Goal: Task Accomplishment & Management: Manage account settings

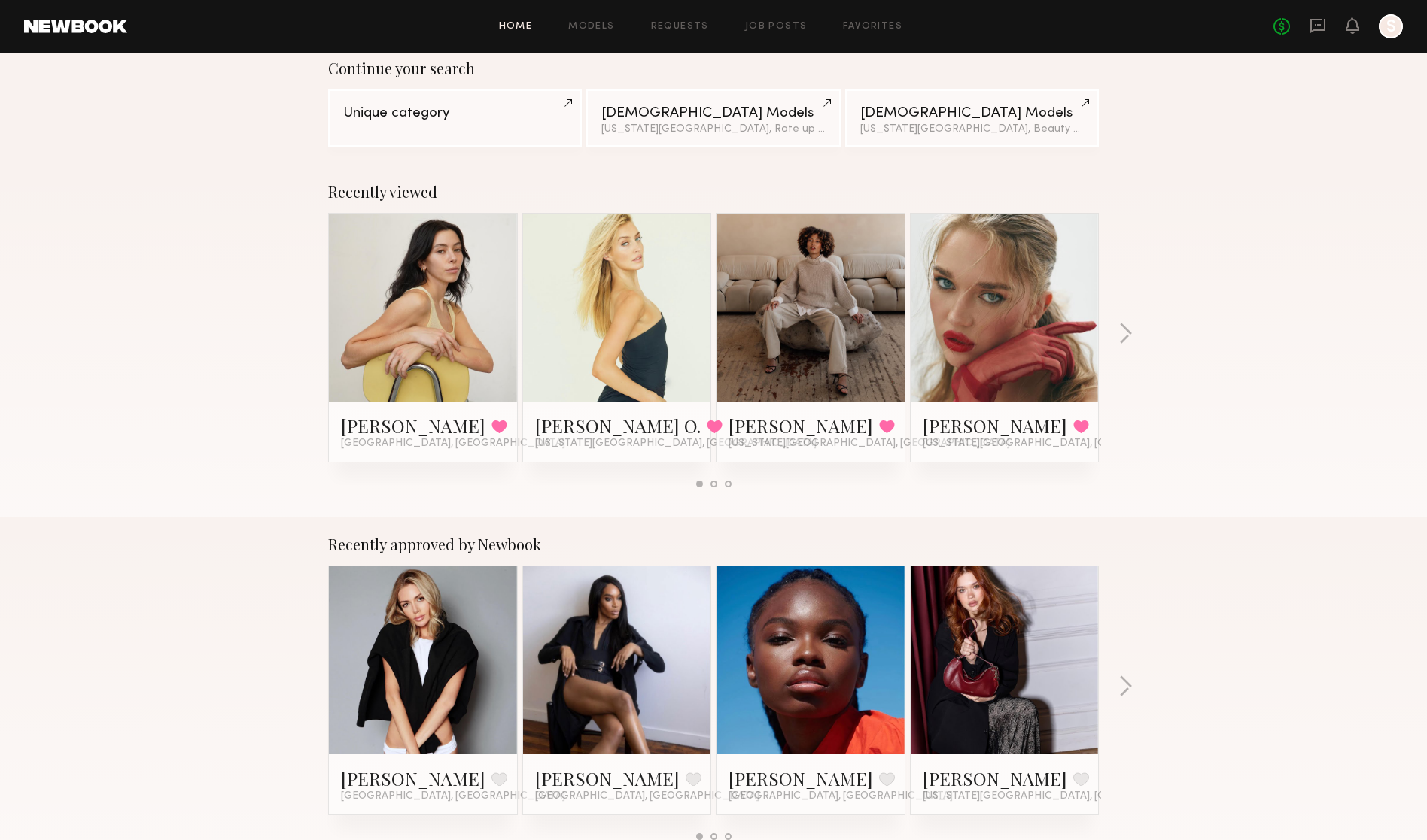
scroll to position [147, 0]
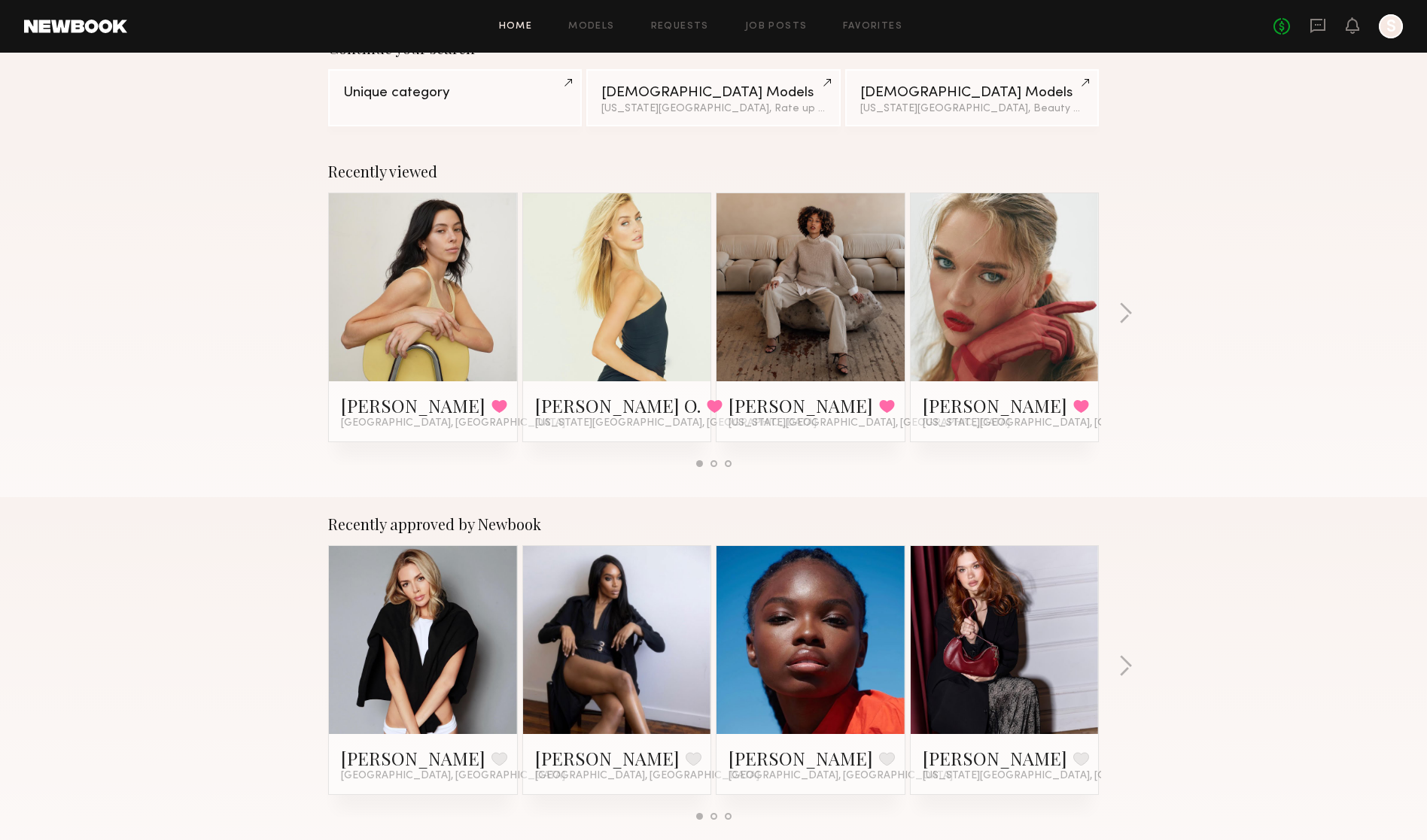
click at [378, 319] on link at bounding box center [423, 286] width 92 height 188
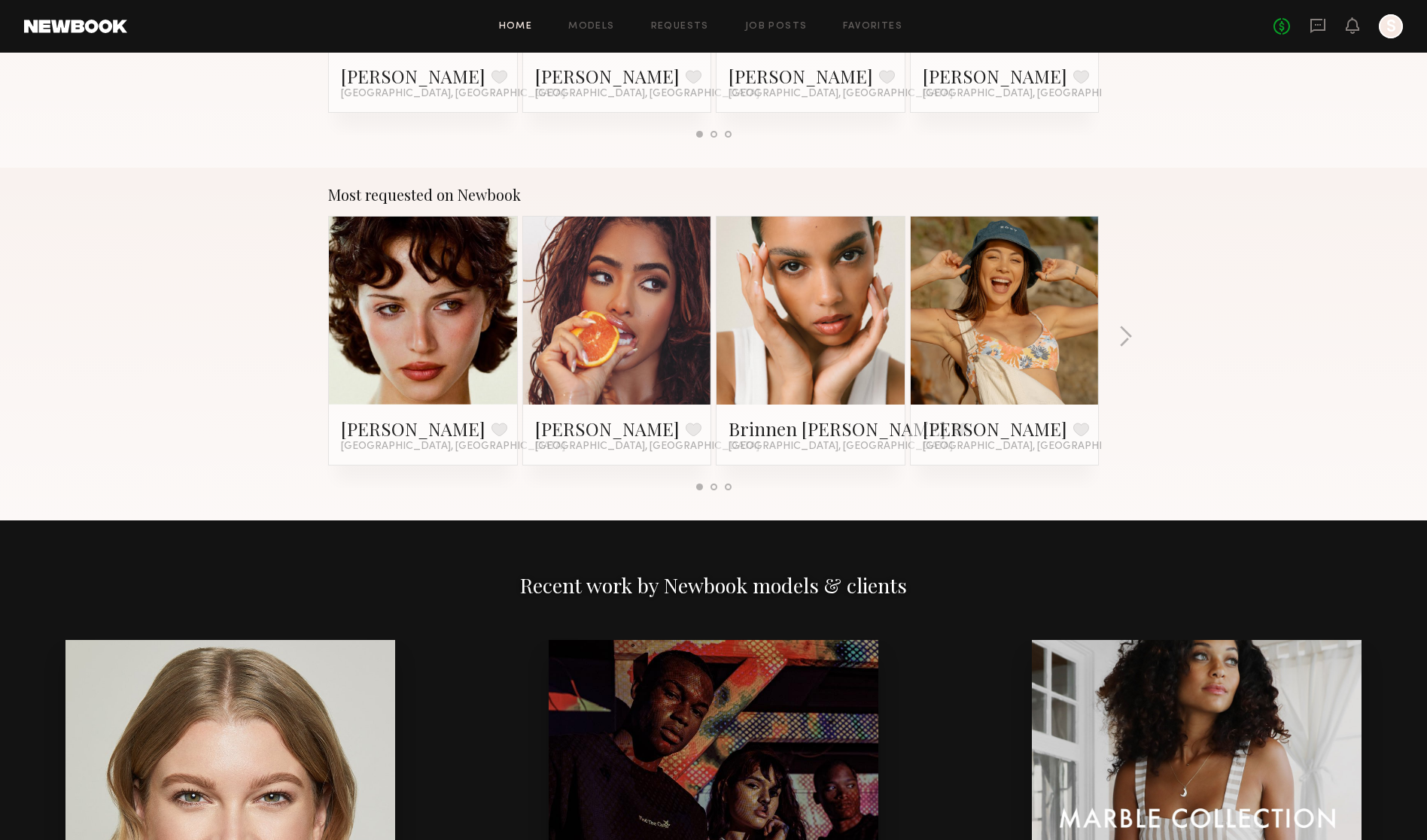
scroll to position [1184, 0]
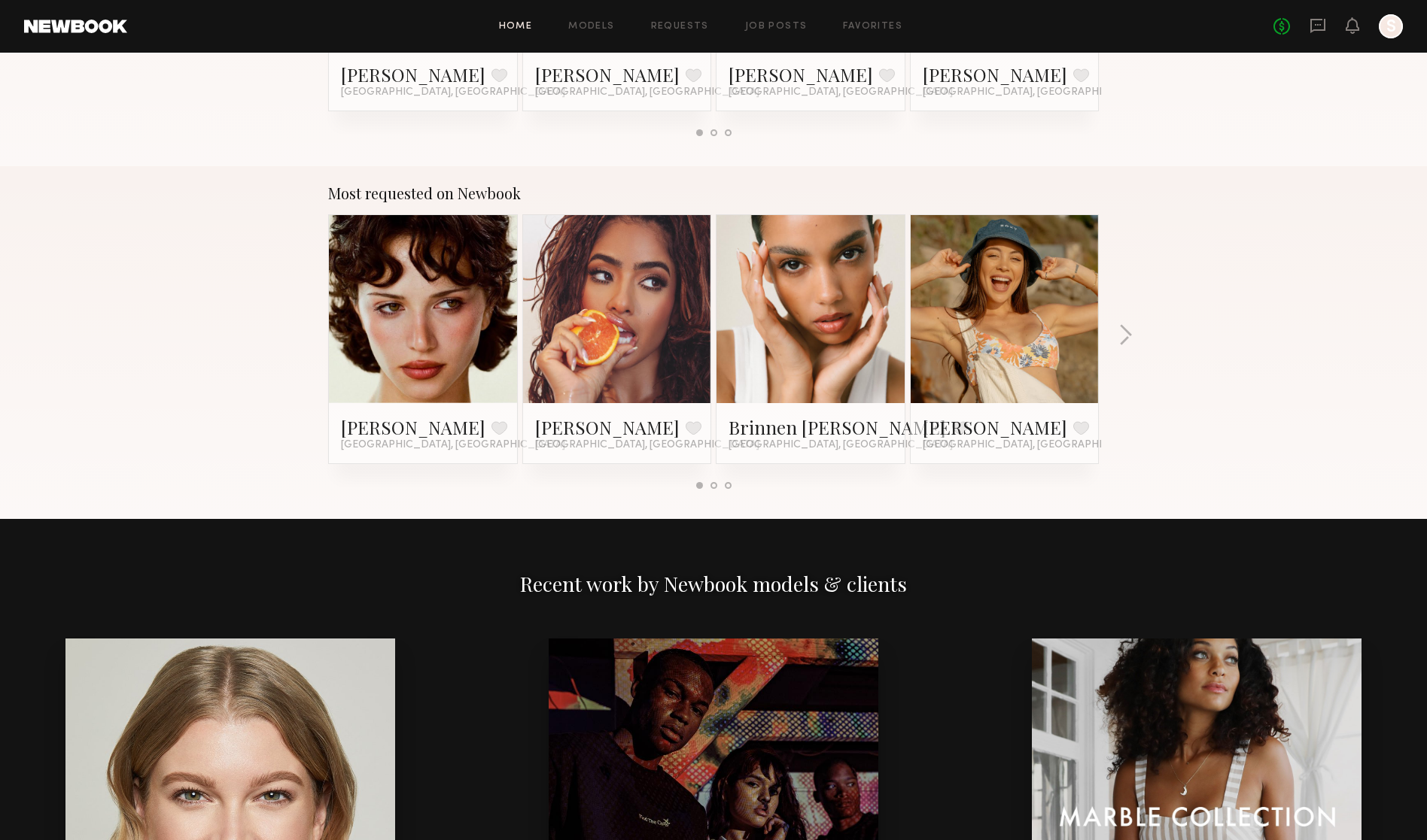
click at [481, 328] on div at bounding box center [422, 309] width 188 height 188
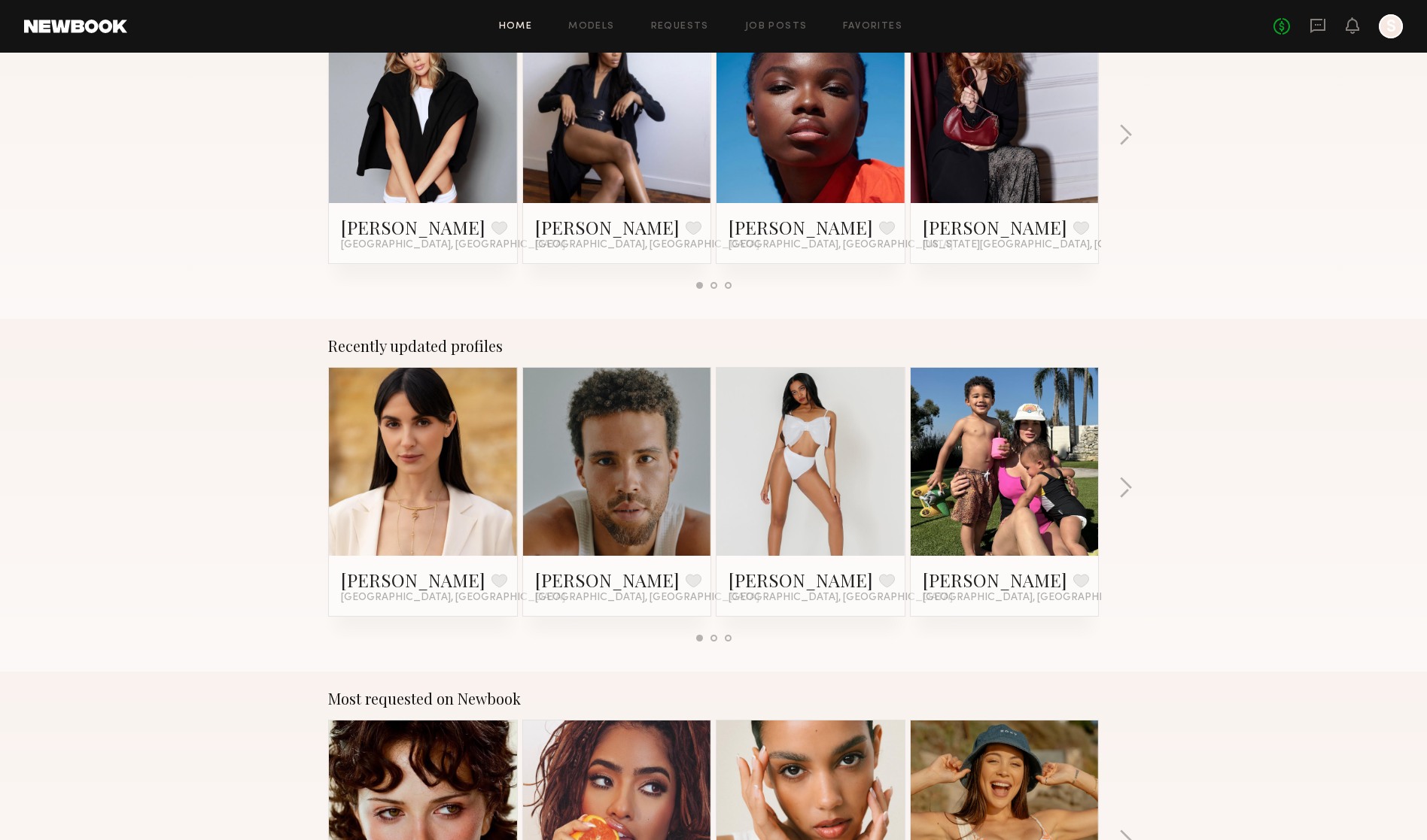
scroll to position [0, 0]
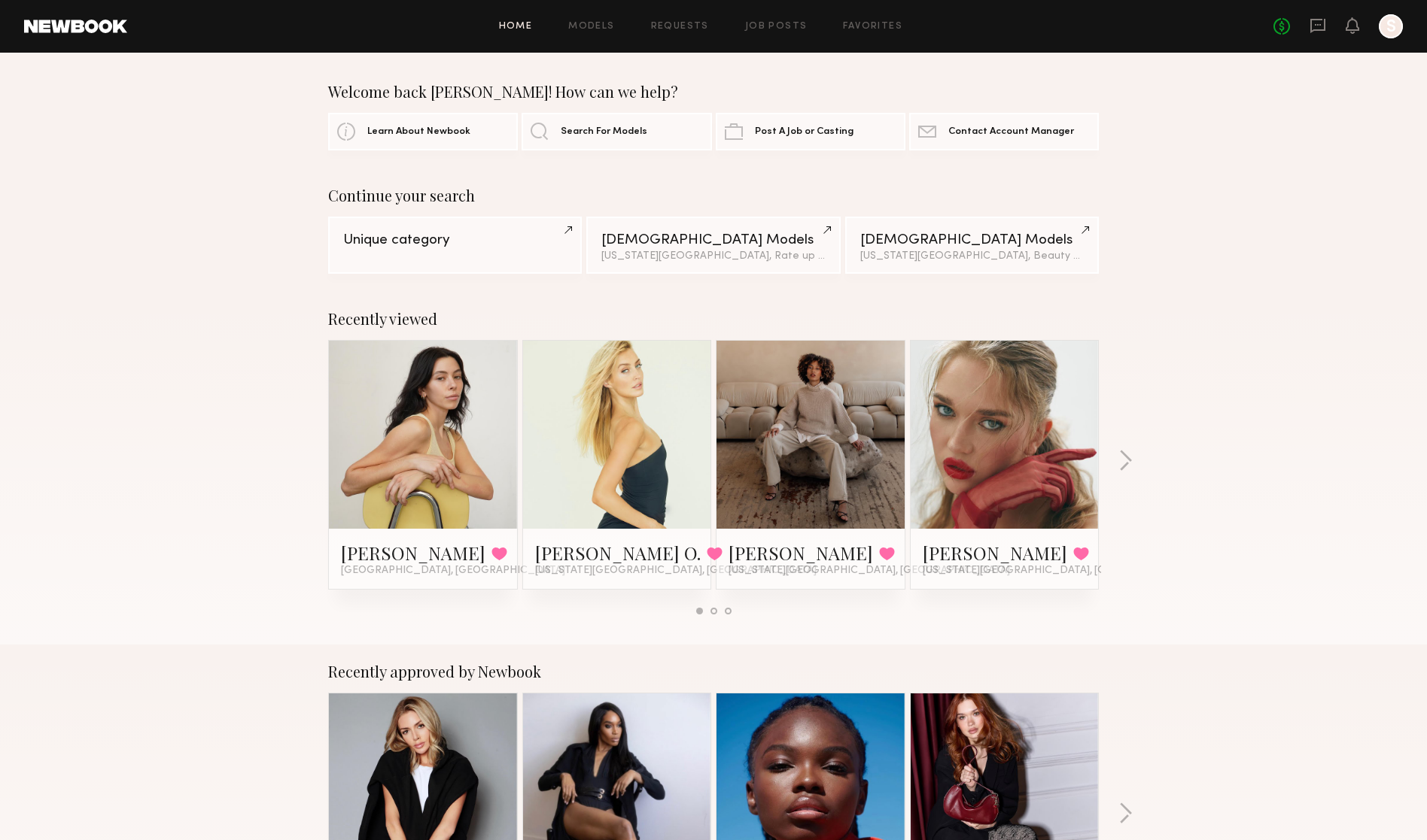
click at [836, 28] on div at bounding box center [1390, 26] width 24 height 24
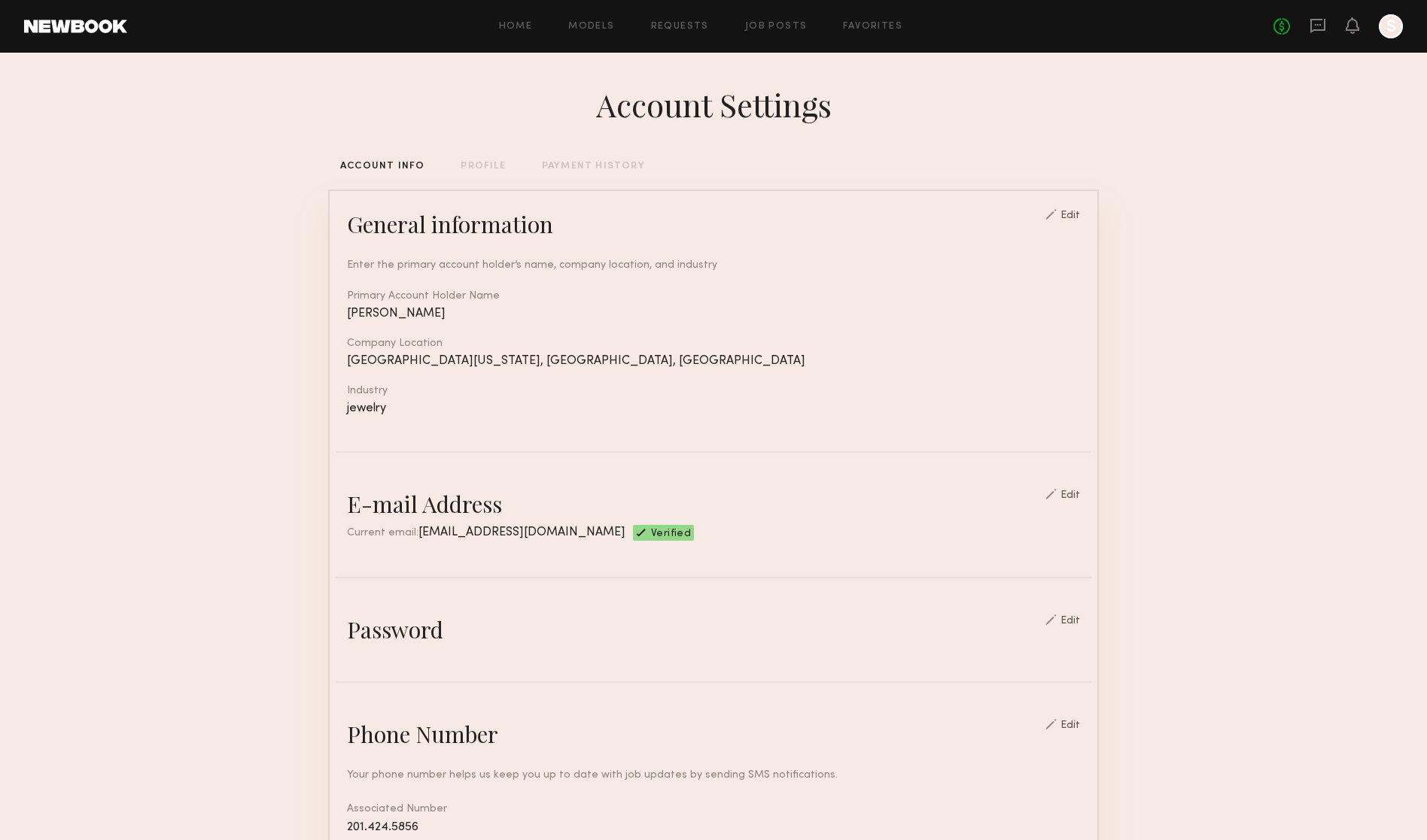
click at [669, 37] on div "Home Models Requests Job Posts Favorites Sign Out No fees up to $5,000 S" at bounding box center [764, 26] width 1276 height 24
click at [681, 30] on link "Requests" at bounding box center [679, 26] width 58 height 10
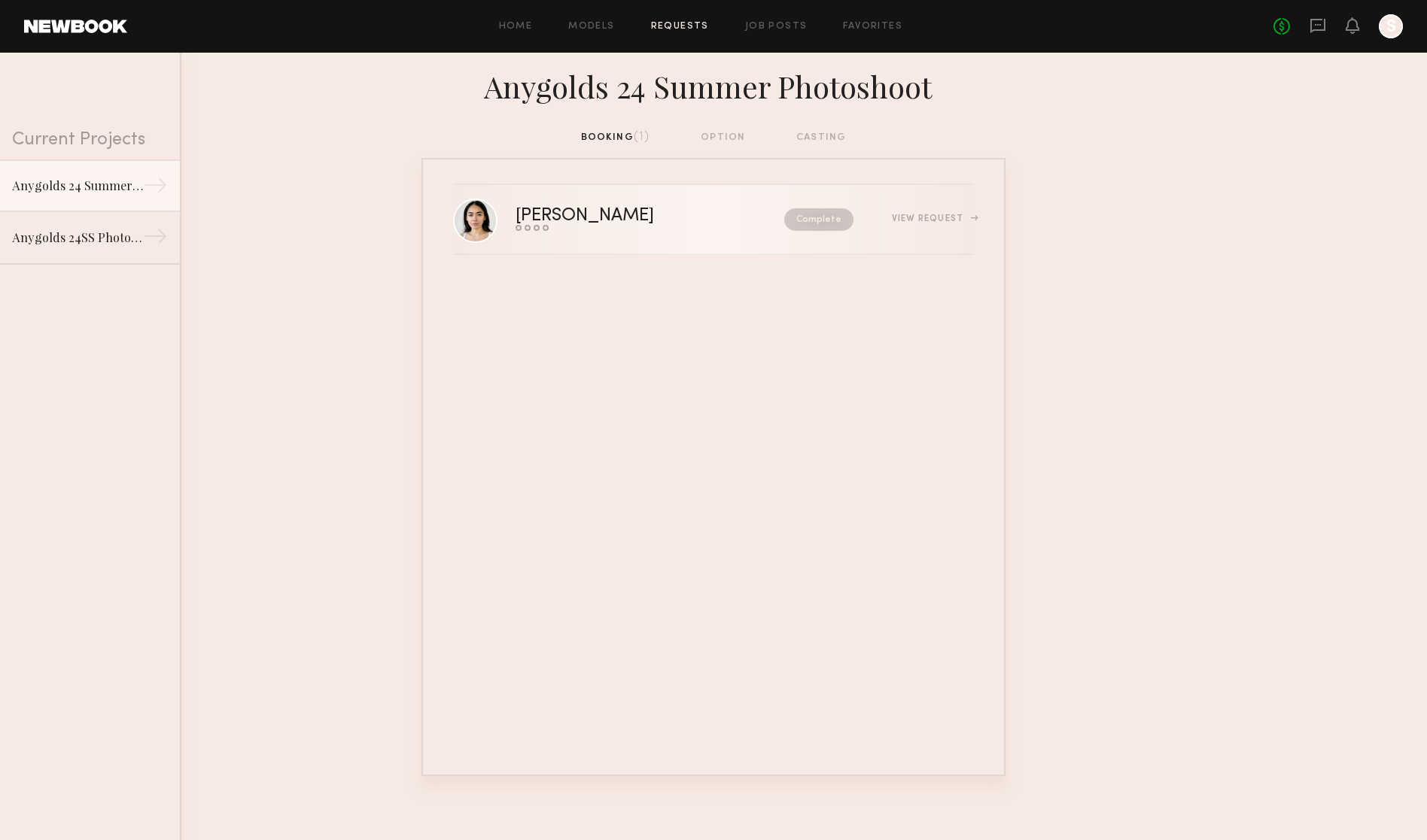
click at [527, 218] on div "Aja B." at bounding box center [617, 216] width 204 height 18
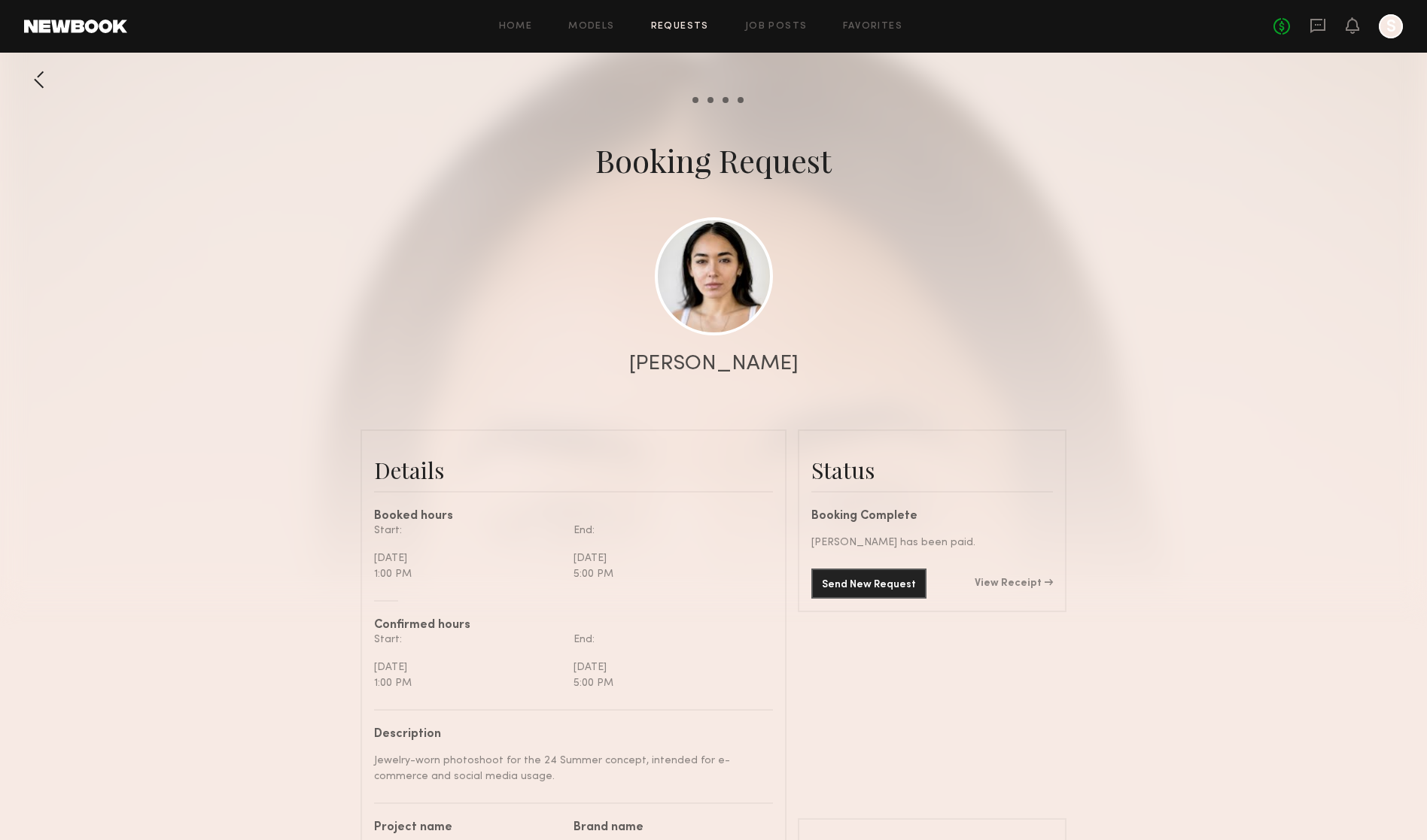
scroll to position [1156, 0]
click at [711, 285] on link at bounding box center [714, 275] width 118 height 118
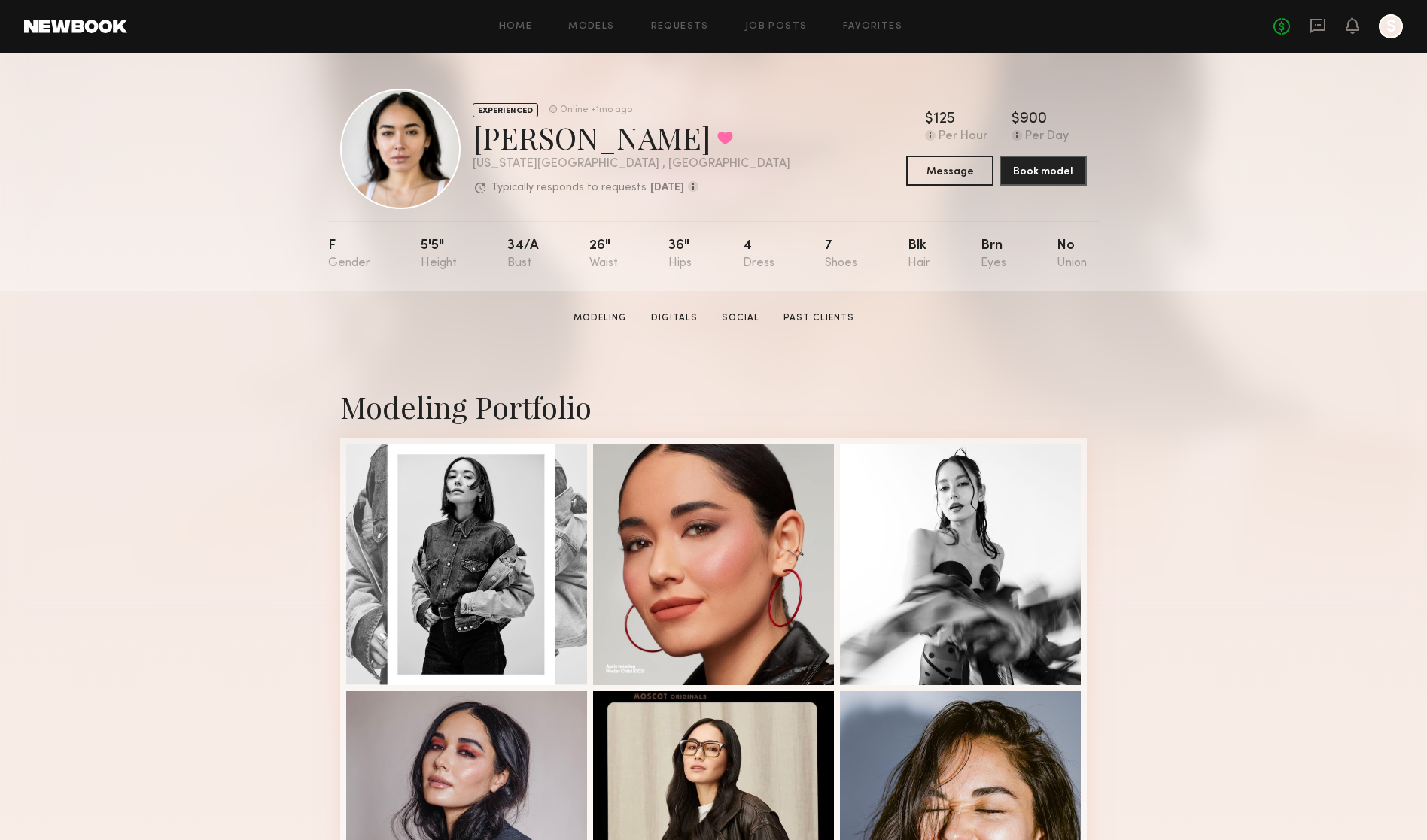
scroll to position [3, 0]
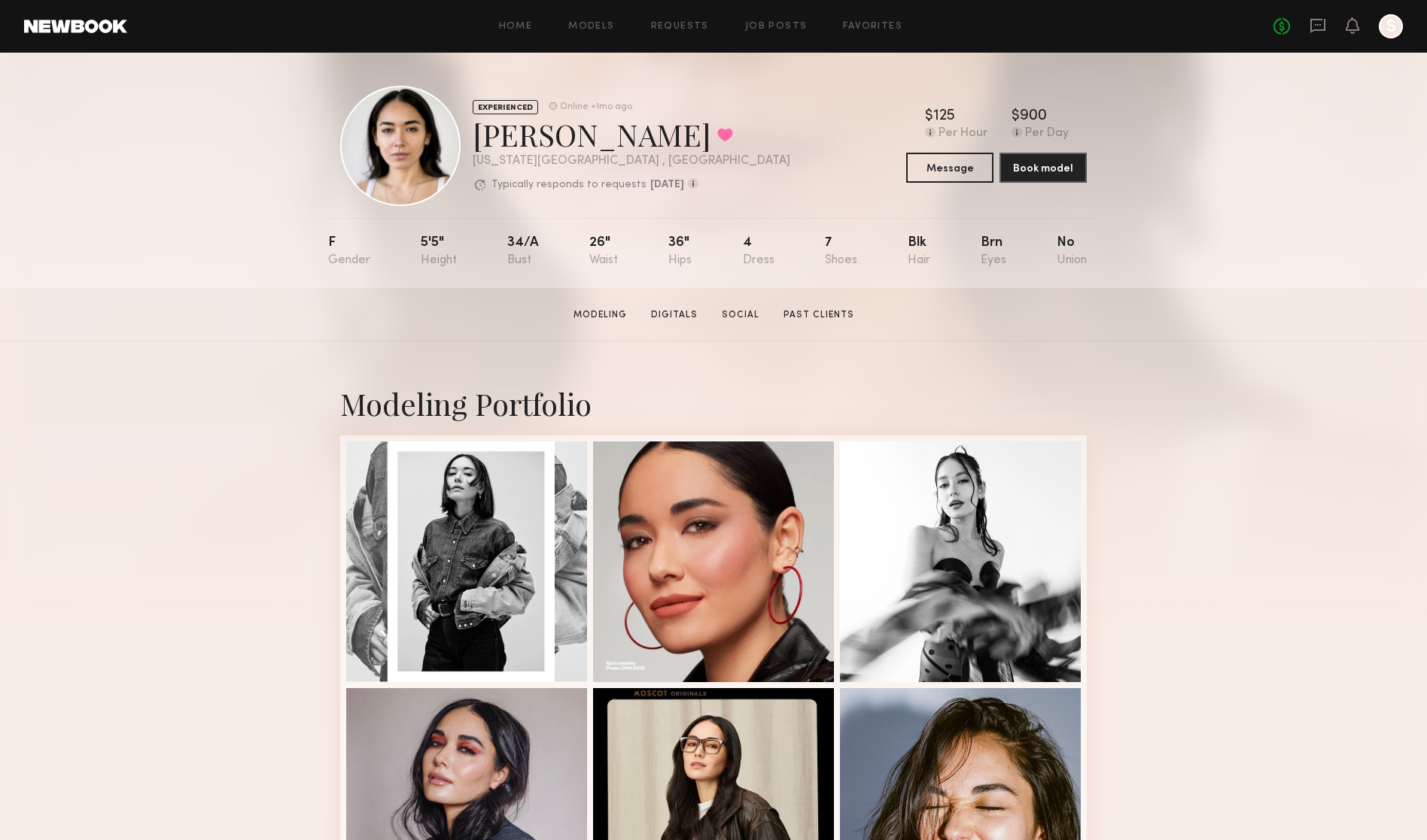
click at [88, 24] on link at bounding box center [76, 26] width 103 height 14
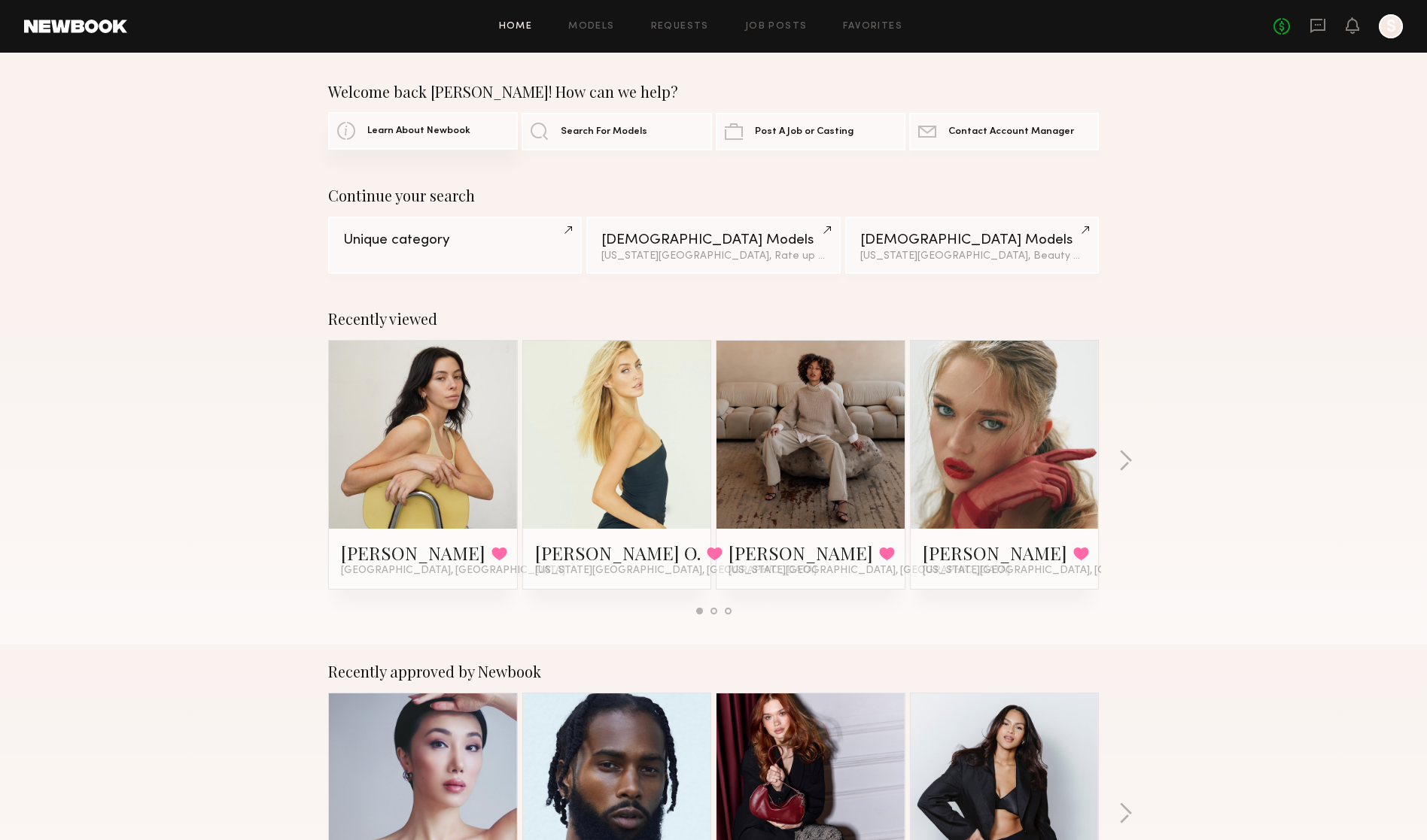
scroll to position [2, 0]
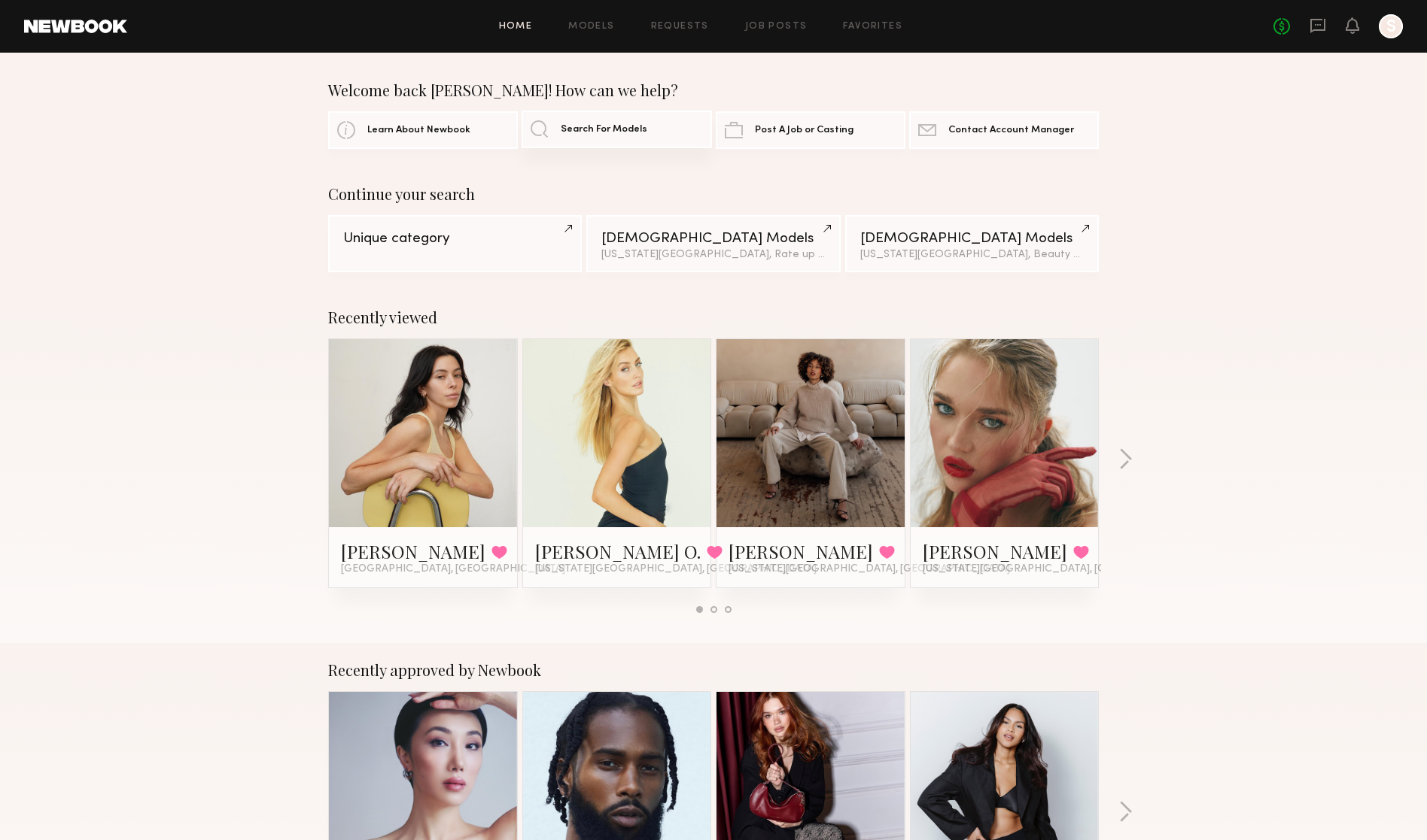
click at [587, 128] on span "Search For Models" at bounding box center [603, 130] width 87 height 10
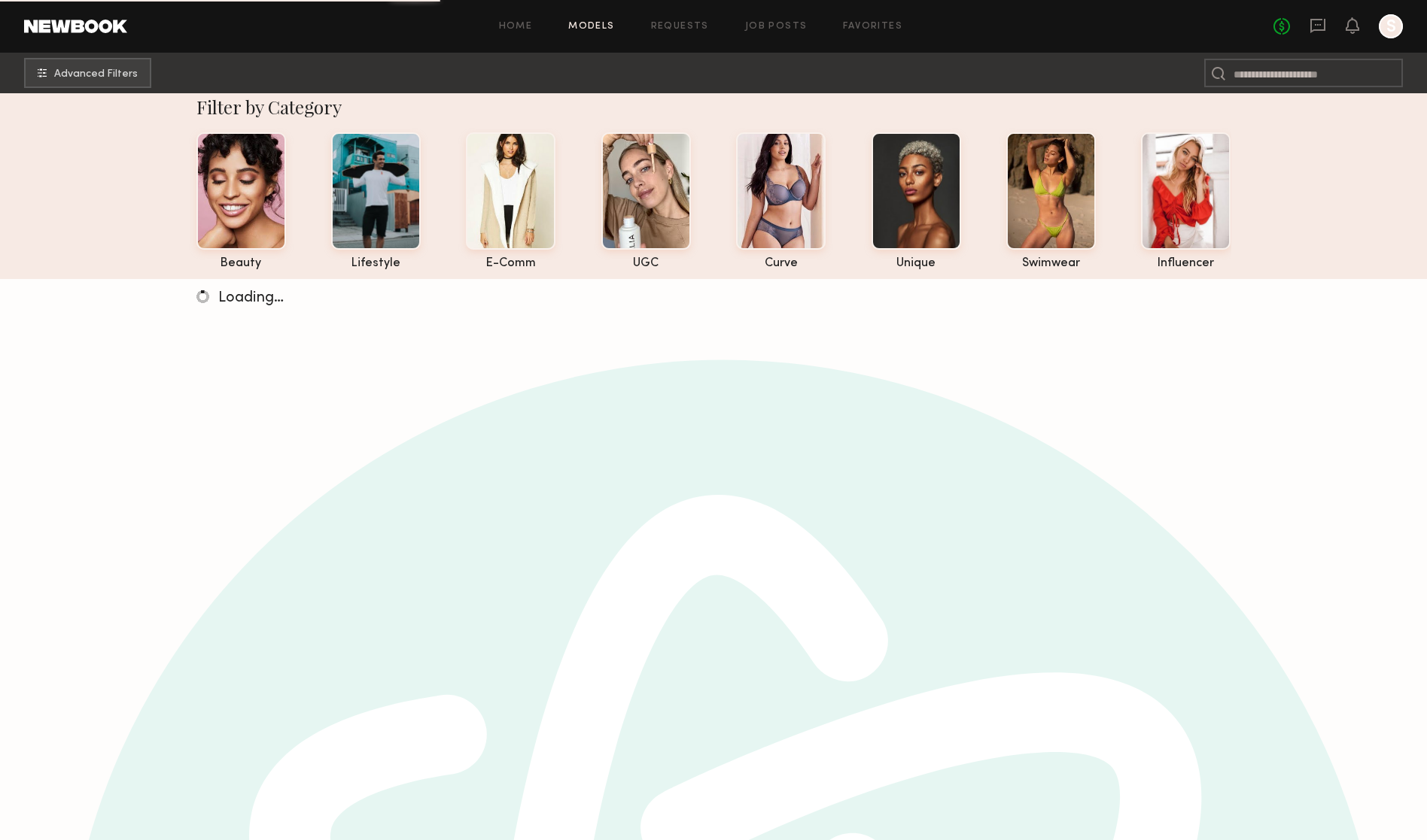
scroll to position [19, 0]
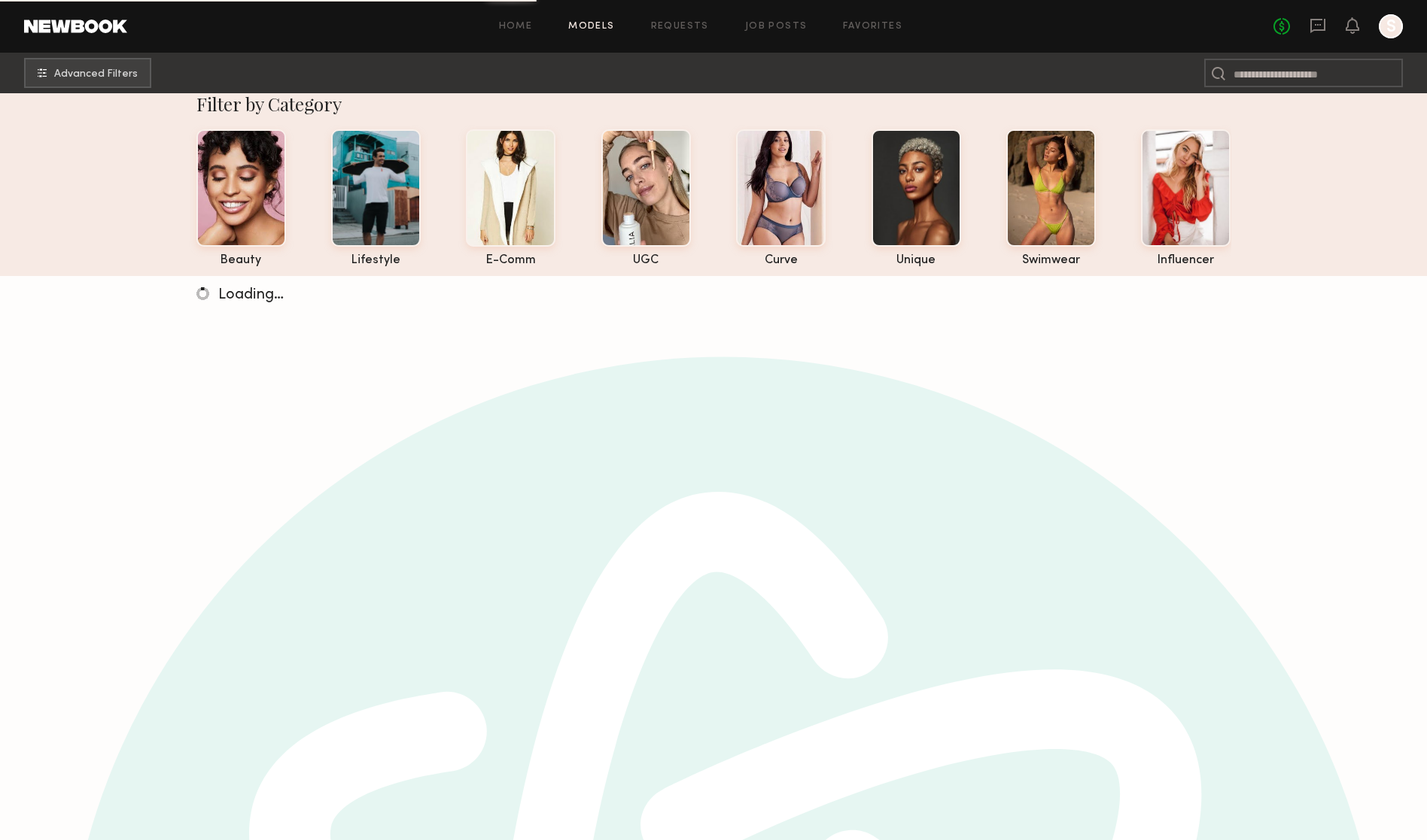
click at [103, 25] on link at bounding box center [76, 26] width 103 height 14
